Goal: Task Accomplishment & Management: Use online tool/utility

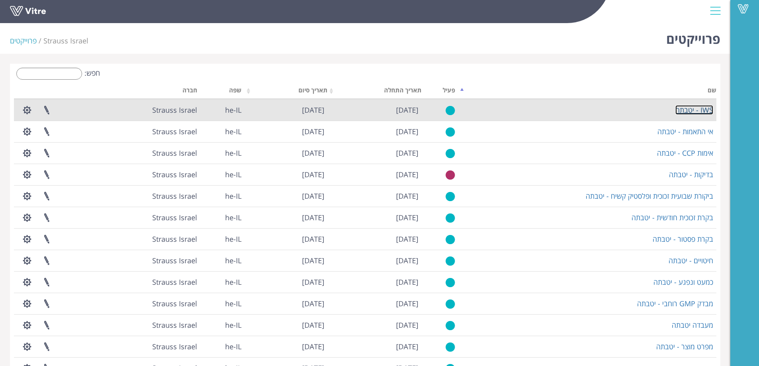
click at [697, 112] on link "[PERSON_NAME] - יטבתה" at bounding box center [694, 110] width 38 height 10
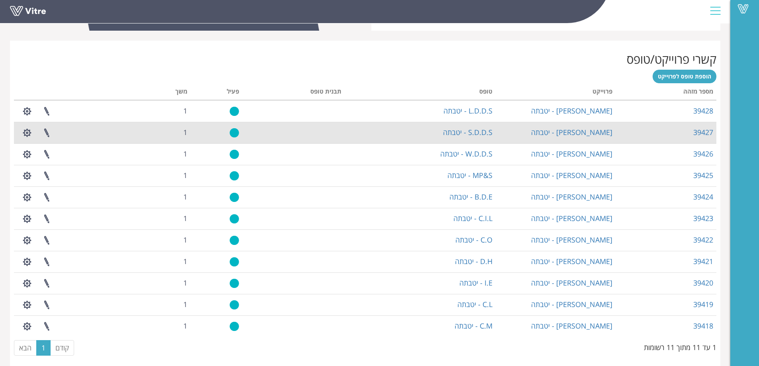
scroll to position [319, 0]
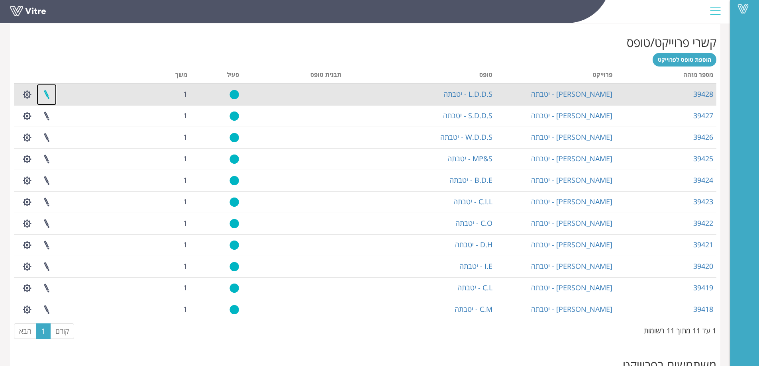
click at [46, 94] on link at bounding box center [47, 94] width 20 height 21
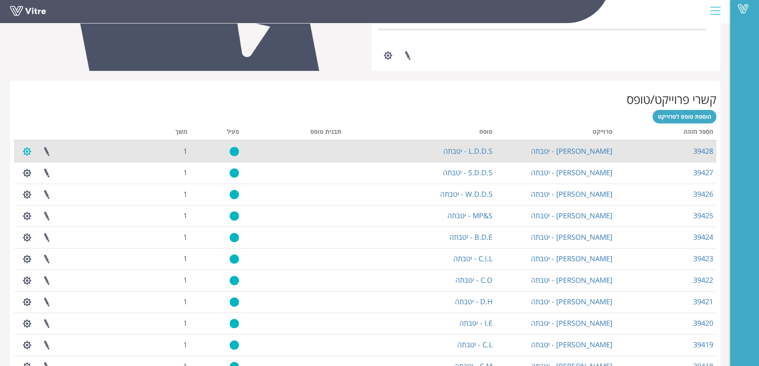
scroll to position [263, 0]
click at [27, 152] on button "button" at bounding box center [27, 150] width 20 height 21
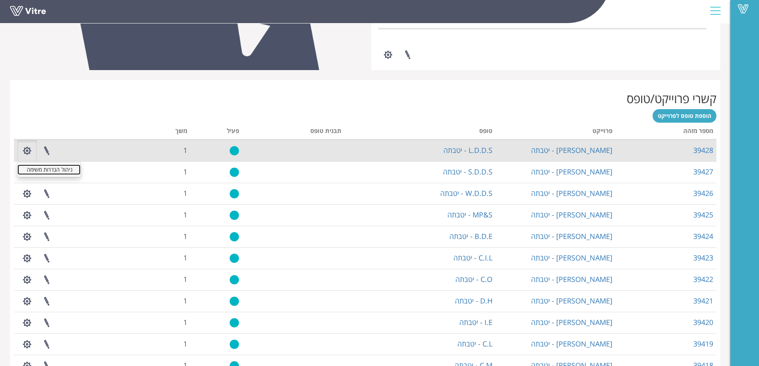
click at [41, 168] on link "ניהול הגדרות משימה" at bounding box center [49, 170] width 63 height 10
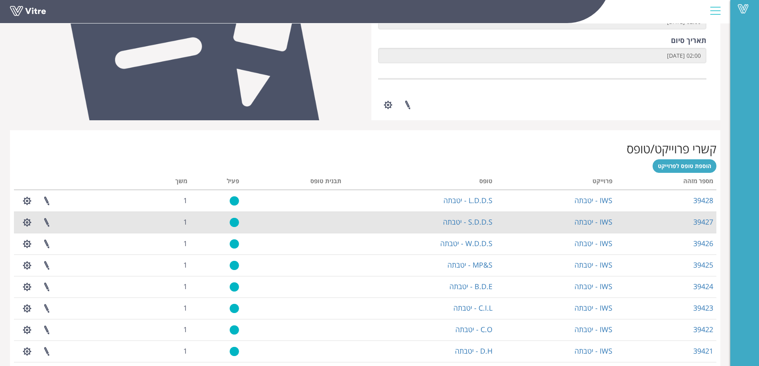
scroll to position [251, 0]
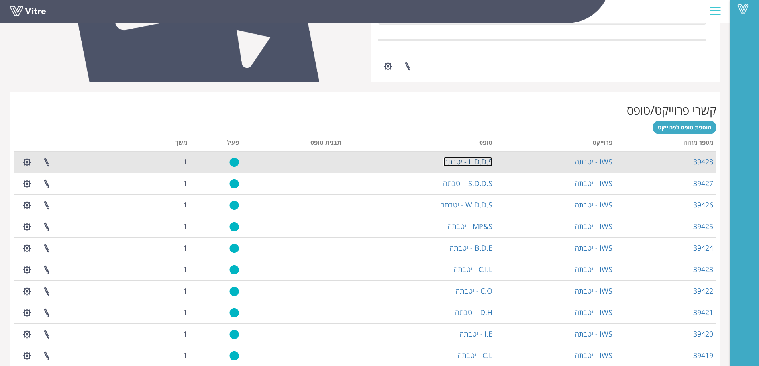
click at [468, 165] on link "L.D.D.S - יטבתה" at bounding box center [468, 162] width 49 height 10
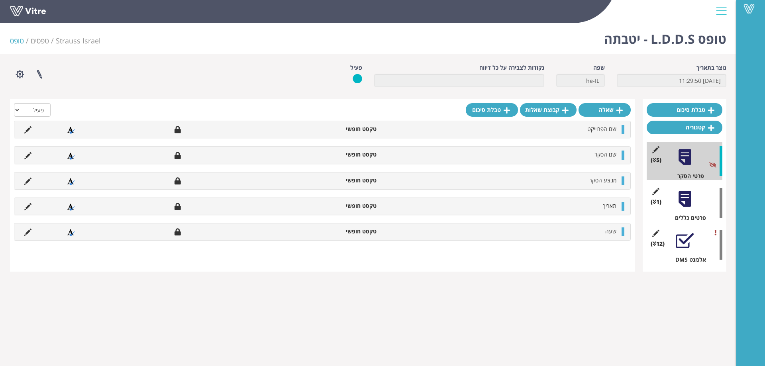
click at [694, 194] on div "(1 ) פרטים כללים" at bounding box center [685, 203] width 76 height 38
click at [680, 204] on div at bounding box center [685, 199] width 18 height 18
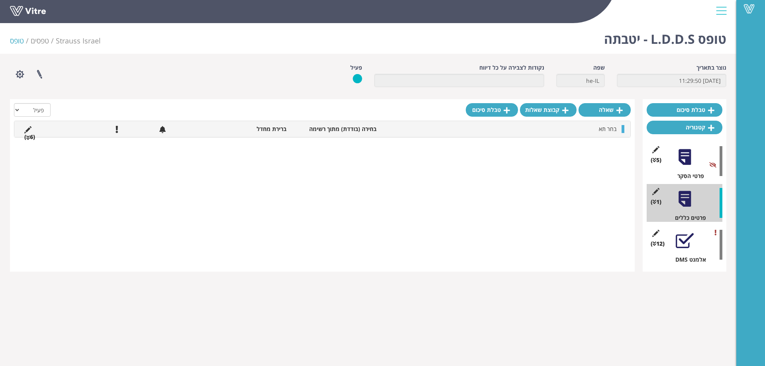
click at [26, 136] on icon at bounding box center [28, 138] width 4 height 6
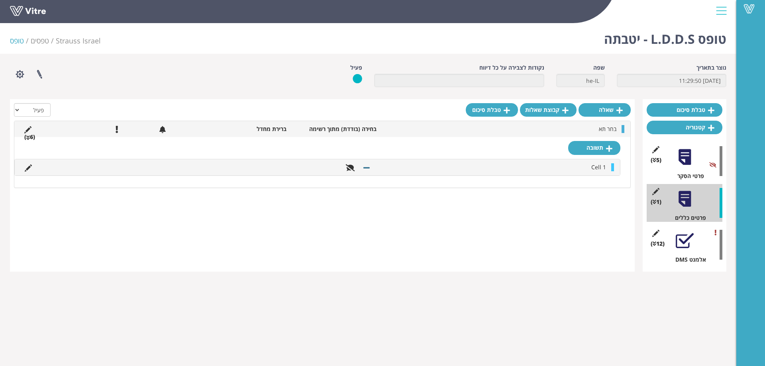
click at [30, 138] on li "(6 )" at bounding box center [29, 137] width 19 height 8
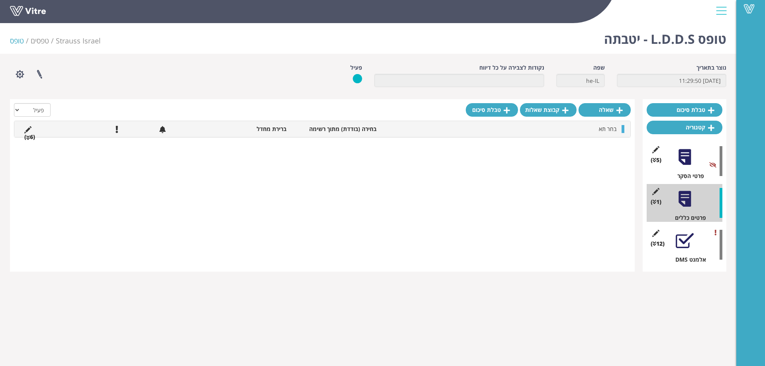
click at [30, 138] on li "(6 )" at bounding box center [29, 137] width 19 height 8
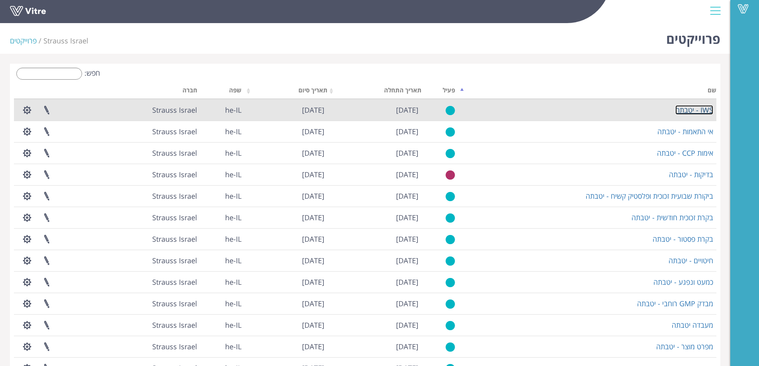
click at [701, 110] on link "IWS - יטבתה" at bounding box center [694, 110] width 38 height 10
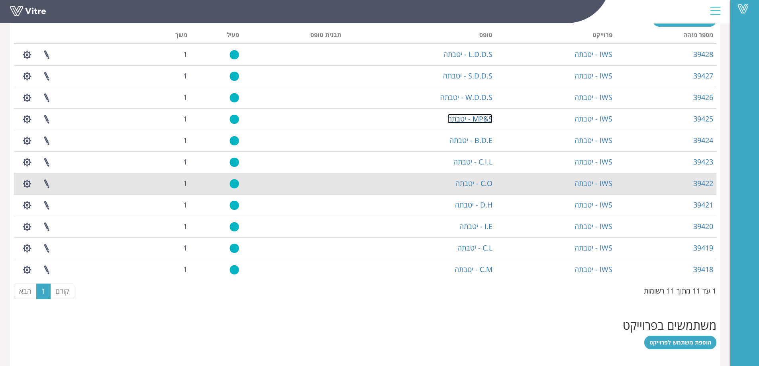
scroll to position [371, 0]
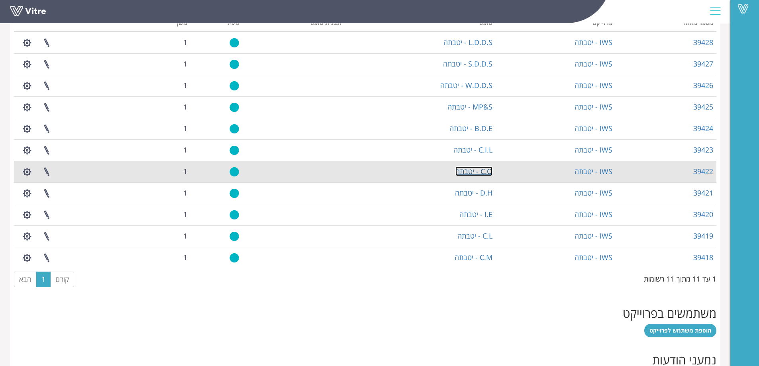
click at [478, 171] on link "C.O - יטבתה" at bounding box center [473, 172] width 37 height 10
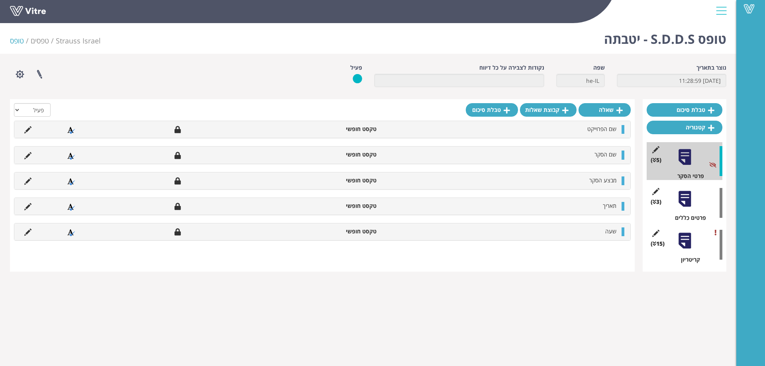
click at [691, 202] on div at bounding box center [685, 199] width 18 height 18
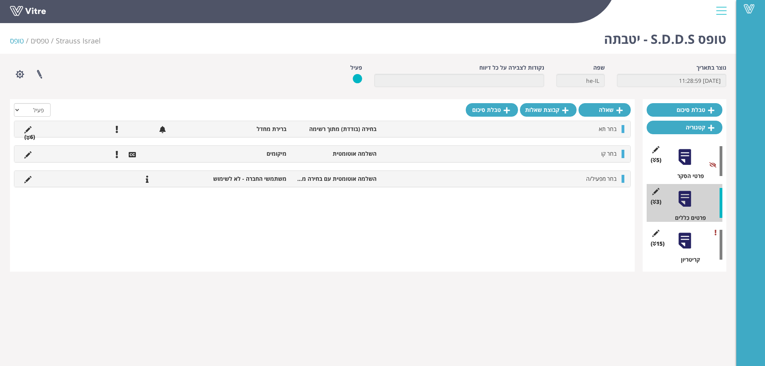
click at [27, 138] on icon at bounding box center [28, 138] width 4 height 6
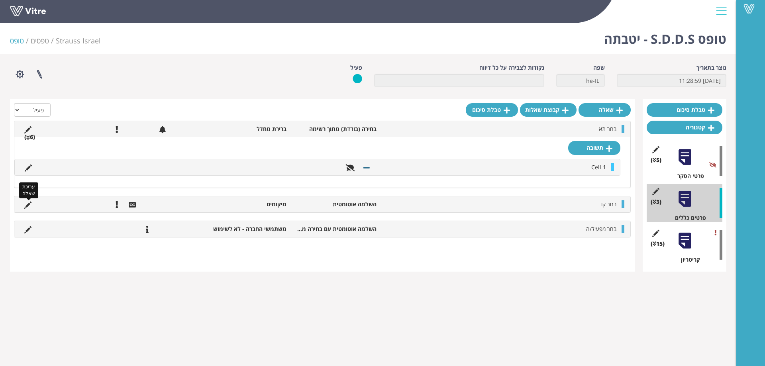
click at [29, 203] on icon at bounding box center [27, 205] width 7 height 7
click at [28, 203] on div "בחר קו השלמה אוטומטית מיקומים עריכת שאלה" at bounding box center [322, 204] width 617 height 17
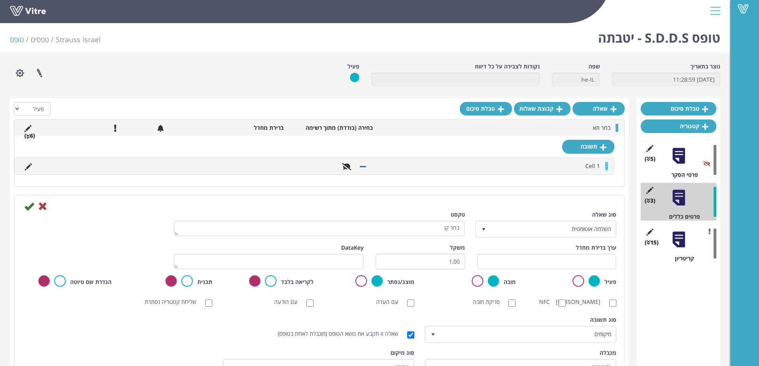
scroll to position [1, 0]
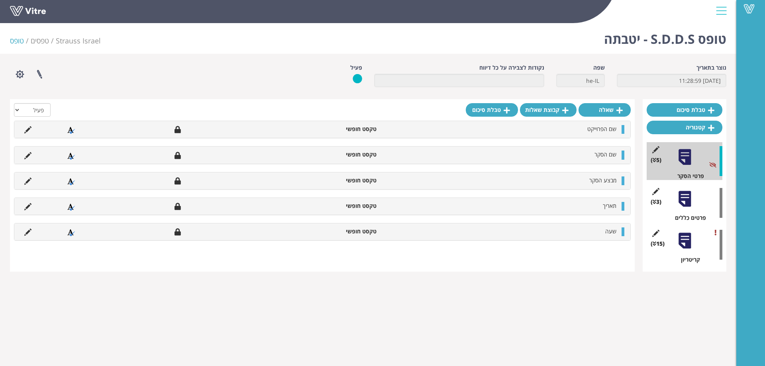
click at [693, 195] on div at bounding box center [685, 199] width 18 height 18
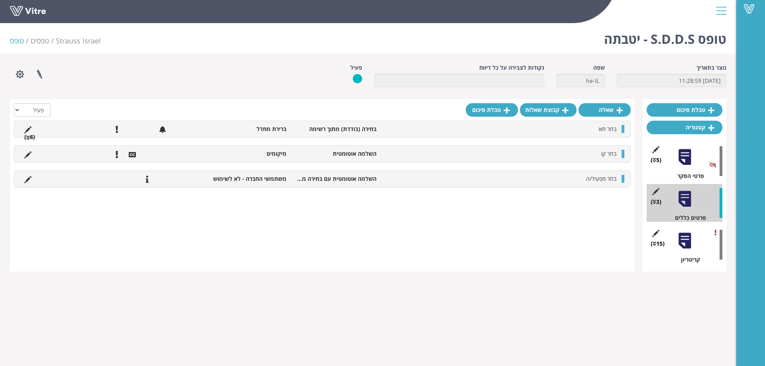
click at [31, 137] on li "(6 )" at bounding box center [29, 137] width 19 height 8
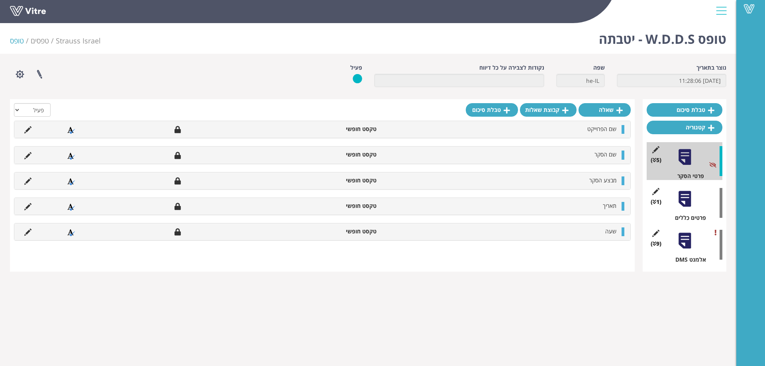
click at [690, 191] on div at bounding box center [685, 199] width 18 height 18
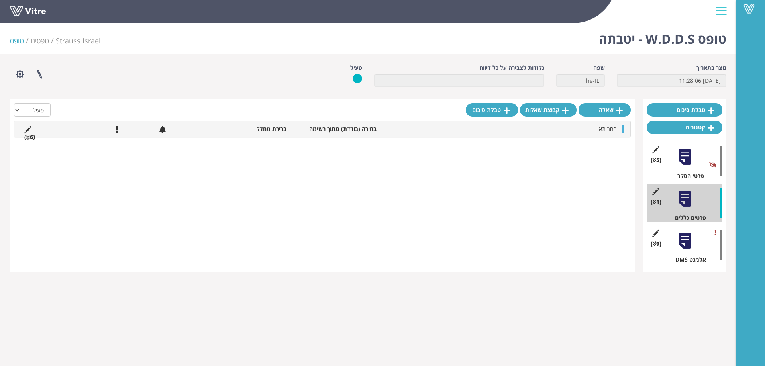
click at [28, 135] on icon at bounding box center [28, 138] width 4 height 6
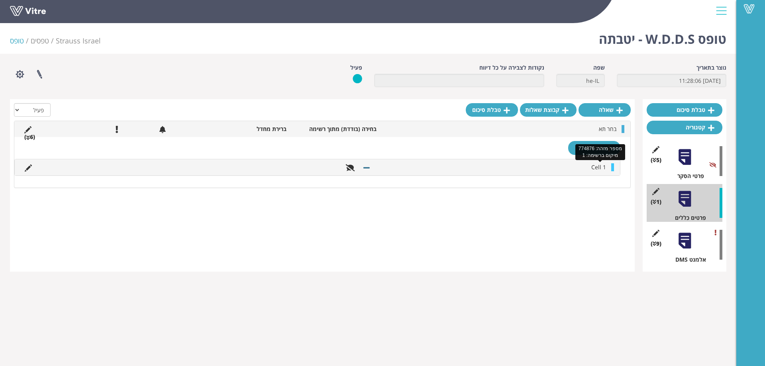
click at [598, 167] on span "Cell 1" at bounding box center [598, 167] width 15 height 8
click at [30, 165] on icon at bounding box center [28, 168] width 7 height 7
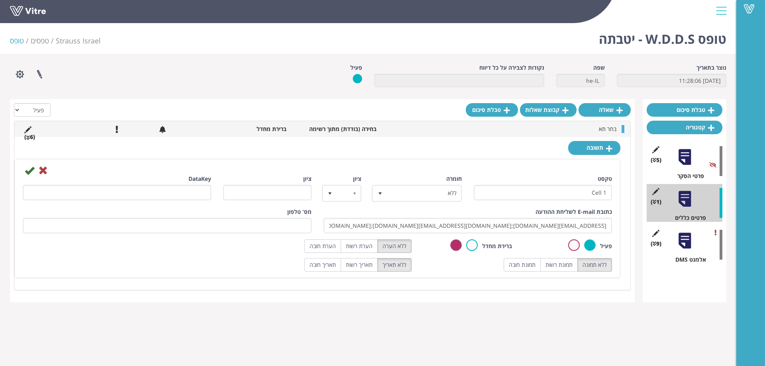
click at [31, 137] on li "(6 )" at bounding box center [29, 137] width 19 height 8
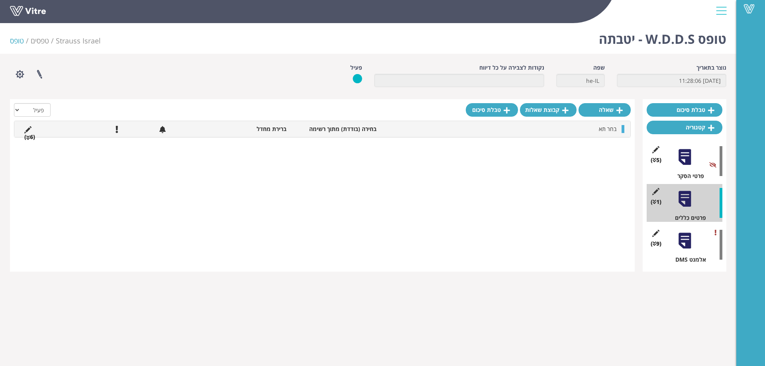
click at [31, 137] on li "(6 )" at bounding box center [29, 137] width 19 height 8
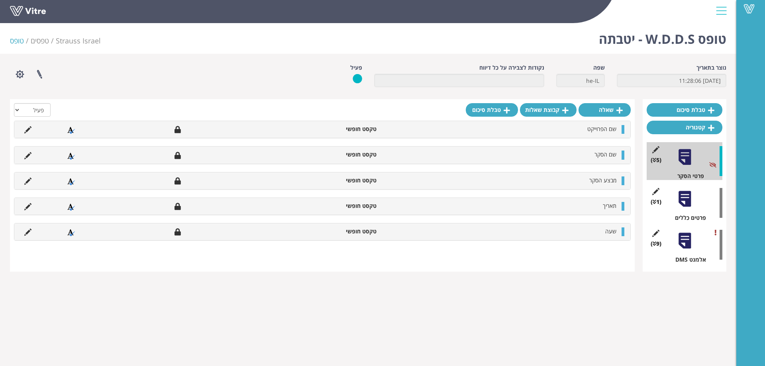
click at [681, 204] on div at bounding box center [685, 199] width 18 height 18
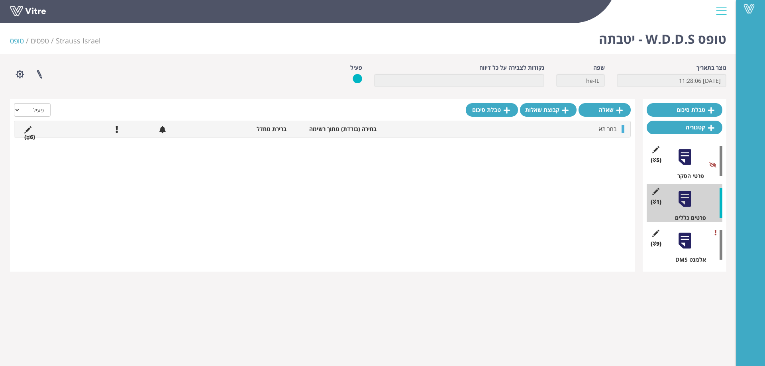
click at [29, 137] on icon at bounding box center [28, 138] width 4 height 6
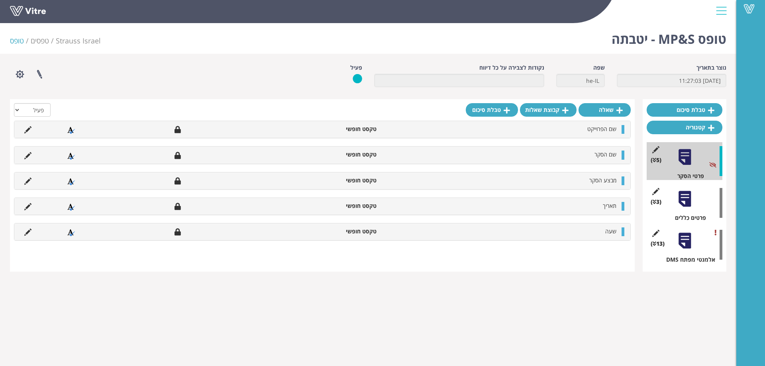
click at [689, 194] on div at bounding box center [685, 199] width 18 height 18
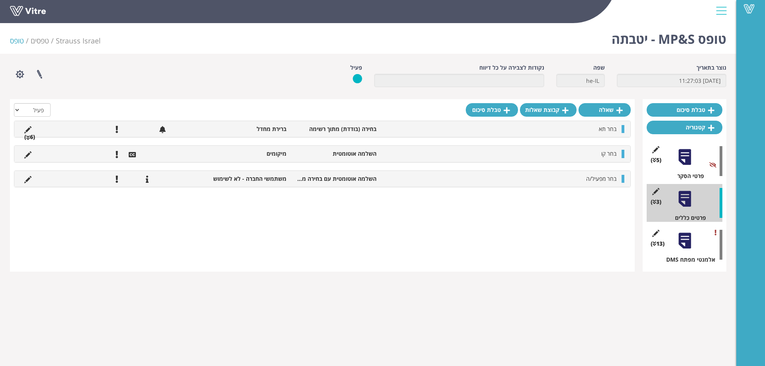
click at [33, 139] on li "(6 )" at bounding box center [29, 137] width 19 height 8
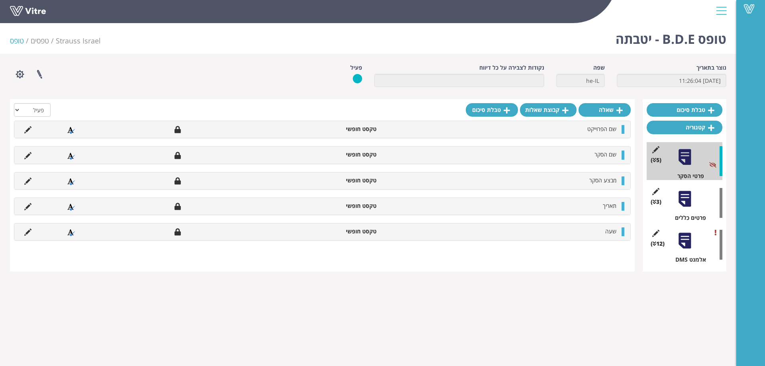
click at [690, 196] on div at bounding box center [685, 199] width 18 height 18
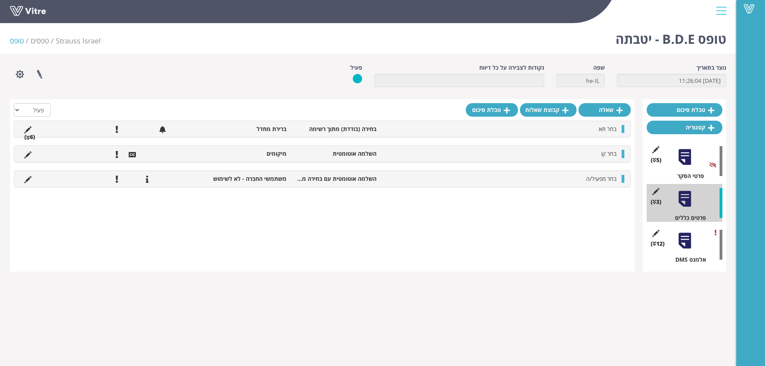
click at [33, 138] on li "(6 )" at bounding box center [29, 137] width 19 height 8
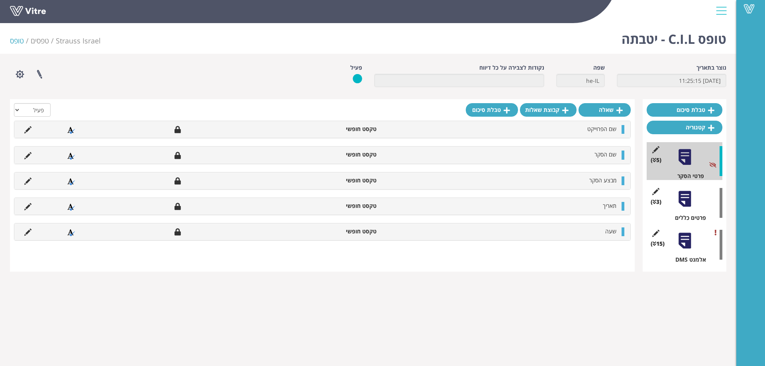
click at [686, 200] on div at bounding box center [685, 199] width 18 height 18
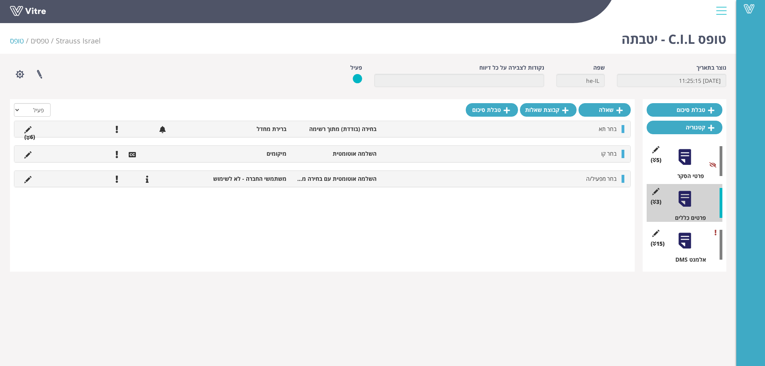
click at [27, 135] on icon at bounding box center [28, 138] width 4 height 6
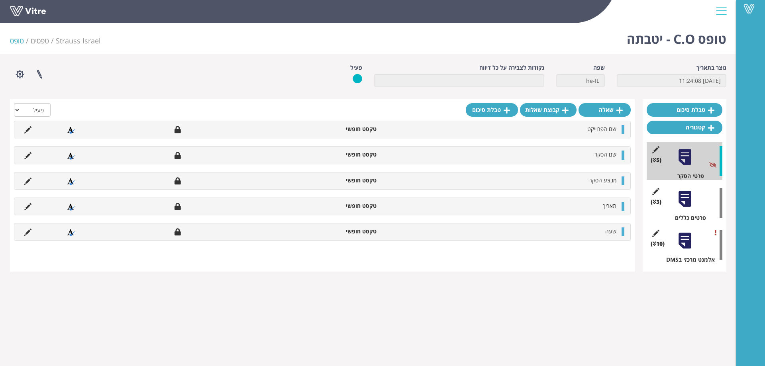
click at [683, 208] on div at bounding box center [685, 199] width 18 height 18
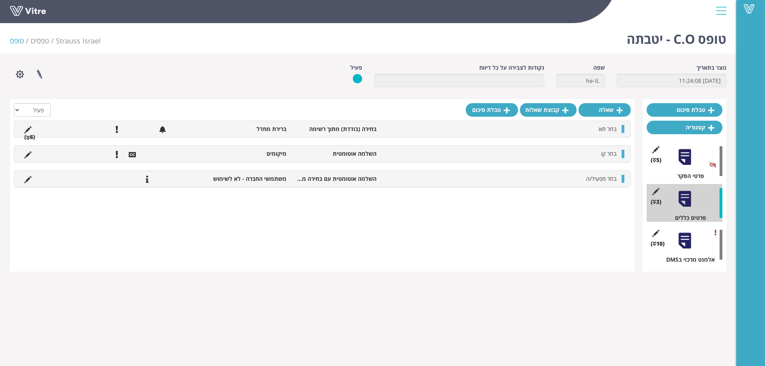
click at [27, 135] on icon at bounding box center [28, 138] width 4 height 6
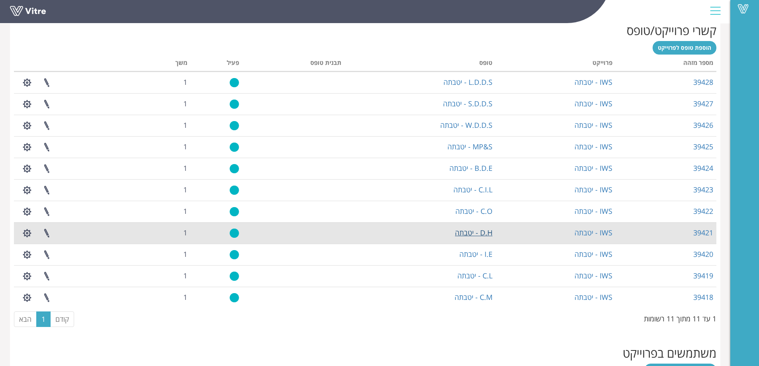
scroll to position [291, 0]
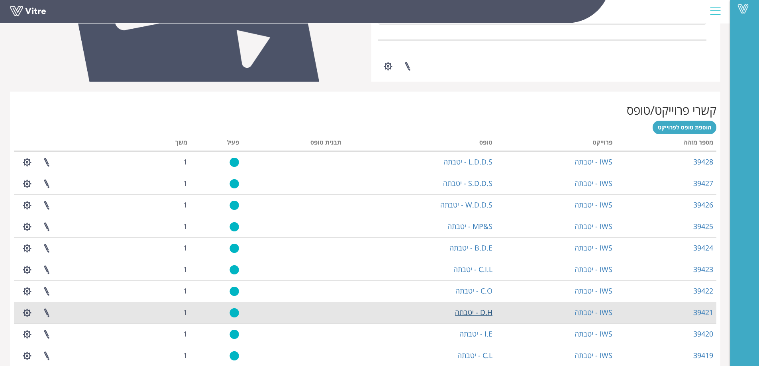
drag, startPoint x: 469, startPoint y: 272, endPoint x: 470, endPoint y: 286, distance: 14.0
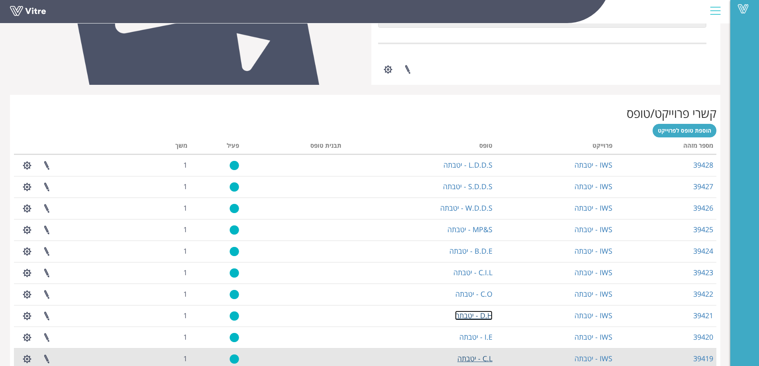
scroll to position [407, 0]
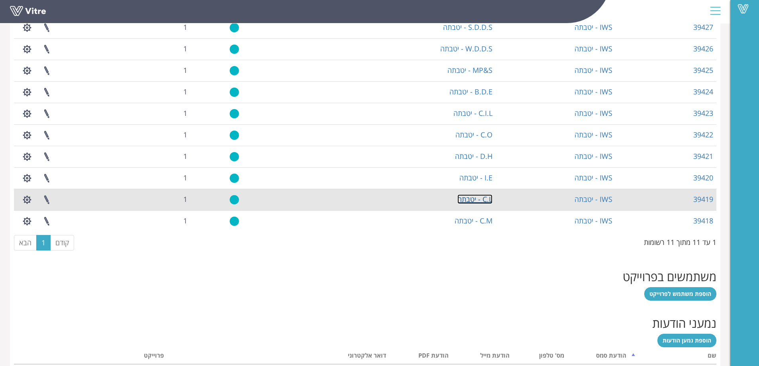
drag, startPoint x: 472, startPoint y: 198, endPoint x: 472, endPoint y: 209, distance: 11.2
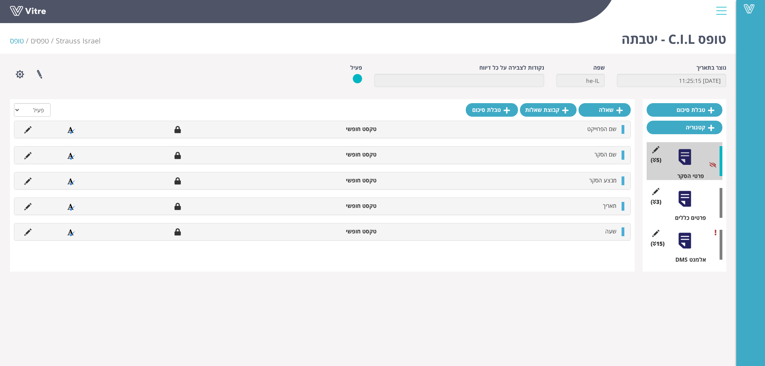
click at [686, 204] on div at bounding box center [685, 199] width 18 height 18
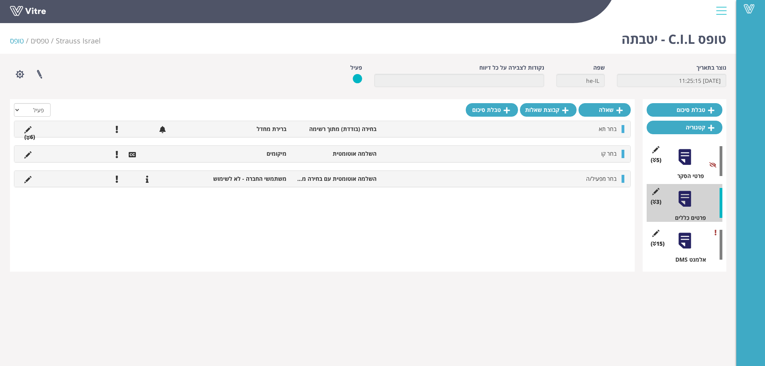
click at [28, 136] on icon at bounding box center [28, 138] width 4 height 6
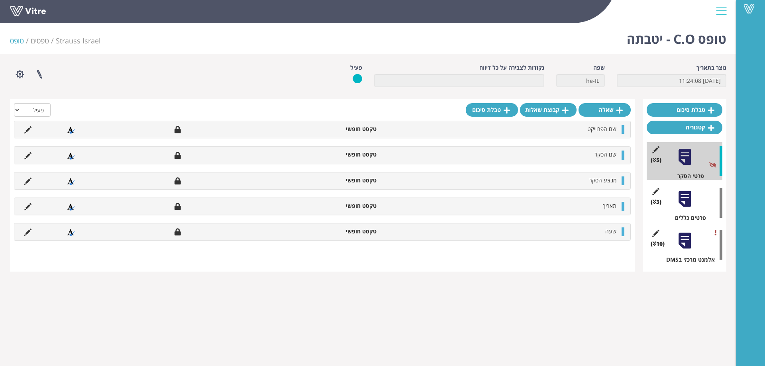
click at [677, 196] on div at bounding box center [685, 199] width 18 height 18
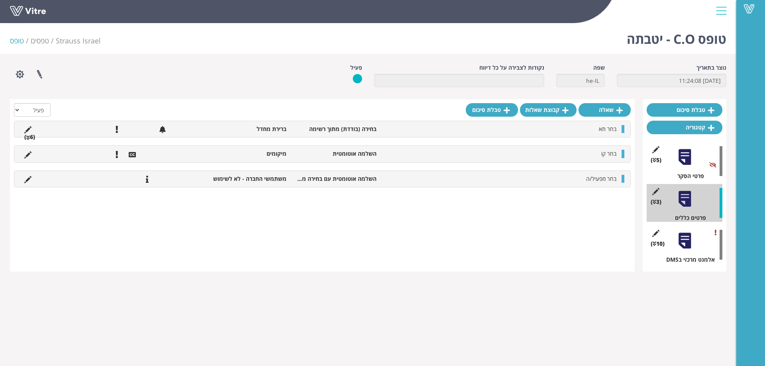
click at [32, 135] on li "(6 )" at bounding box center [29, 137] width 19 height 8
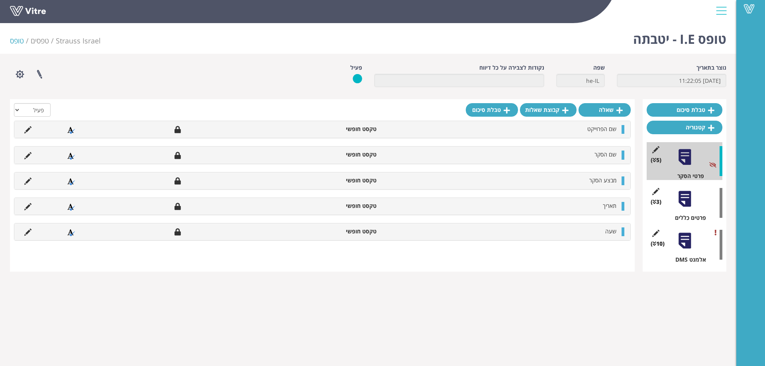
click at [685, 204] on div at bounding box center [685, 199] width 18 height 18
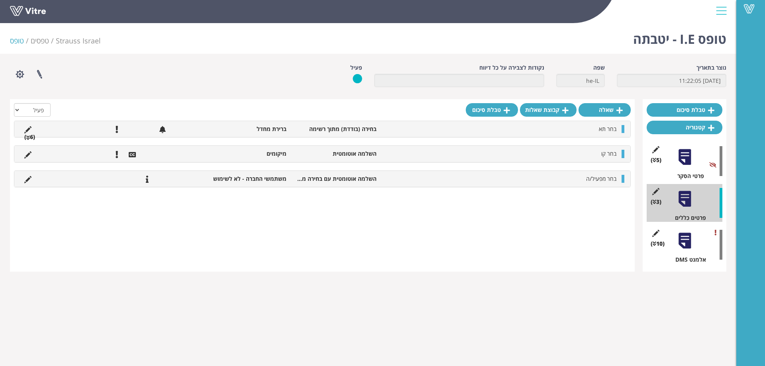
click at [31, 139] on li "(6 )" at bounding box center [29, 137] width 19 height 8
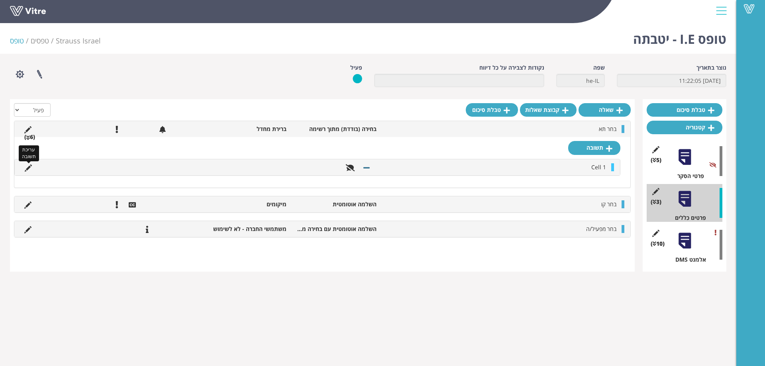
click at [29, 167] on icon at bounding box center [28, 168] width 7 height 7
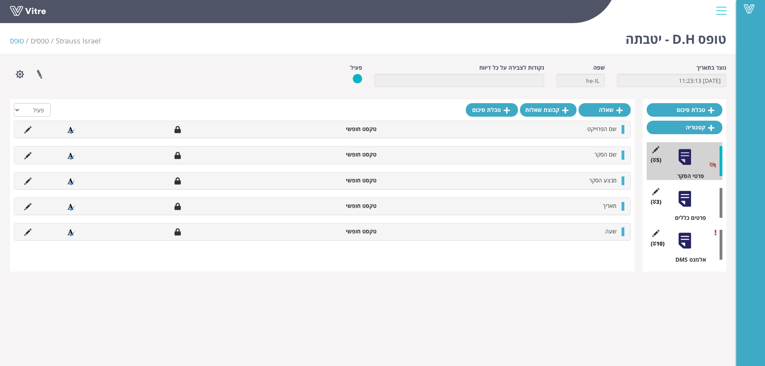
click at [686, 197] on div at bounding box center [685, 199] width 18 height 18
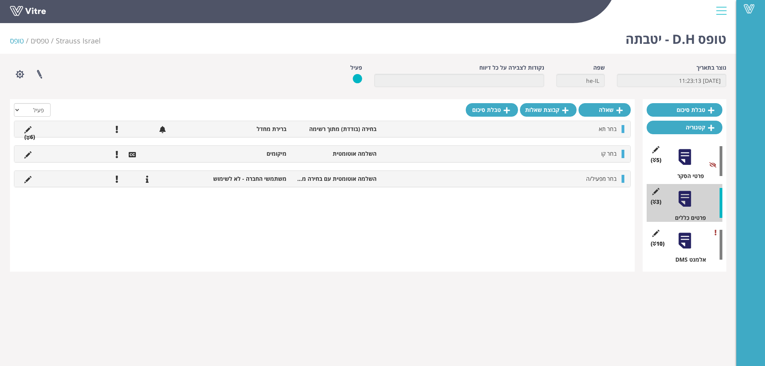
click at [32, 135] on li "(6 )" at bounding box center [29, 137] width 19 height 8
